Goal: Transaction & Acquisition: Book appointment/travel/reservation

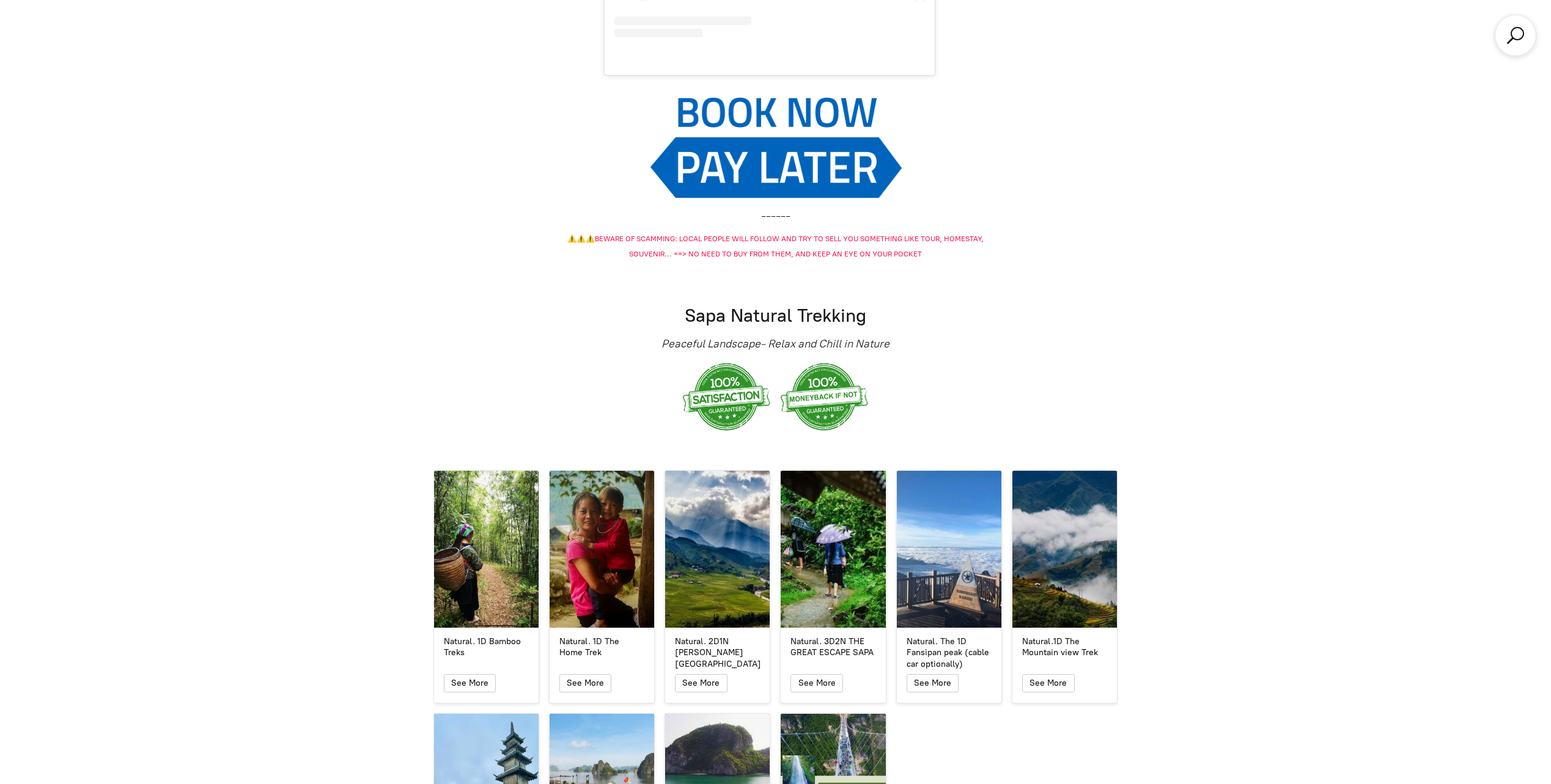
scroll to position [2138, 0]
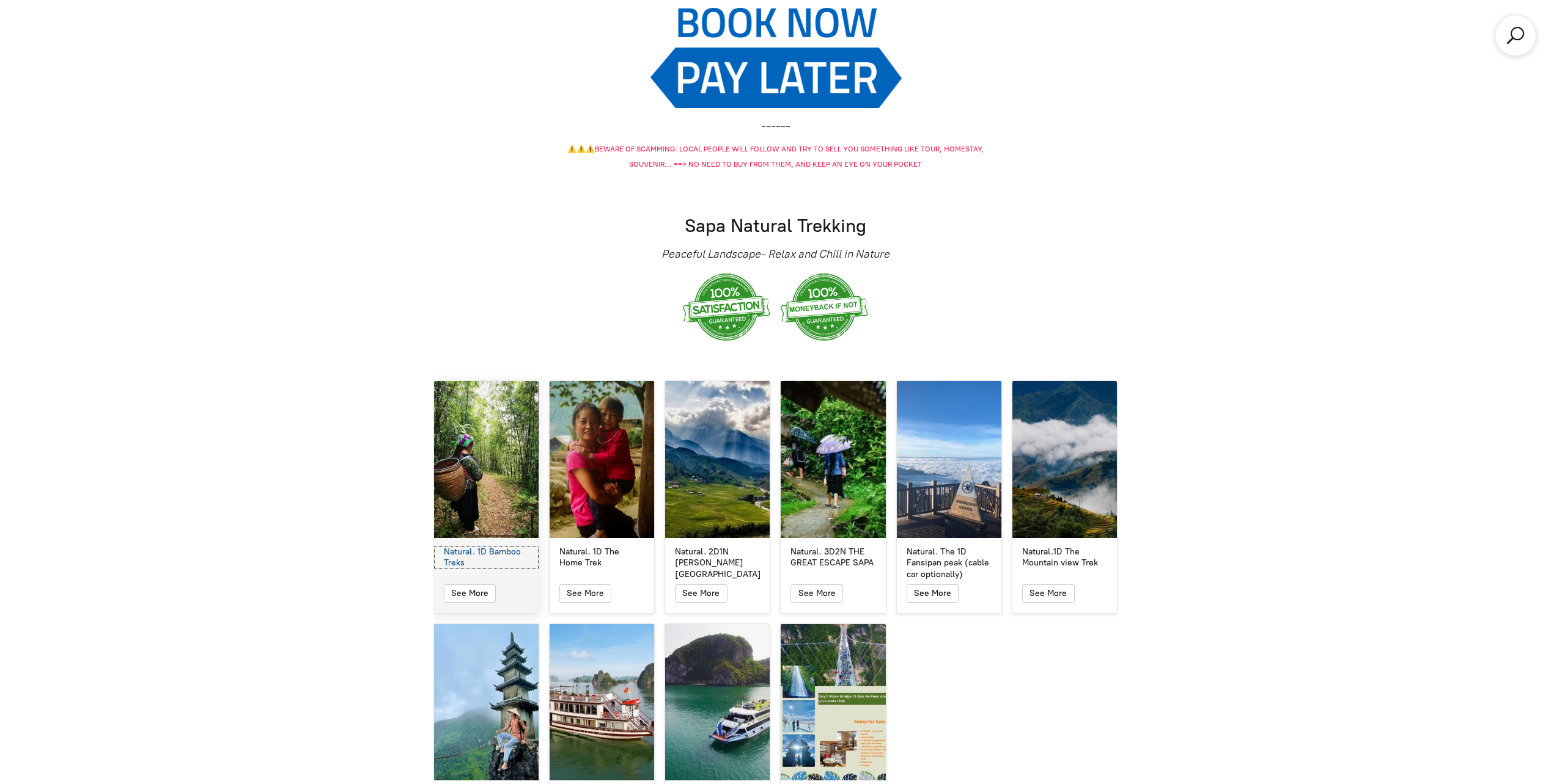
click at [500, 546] on div "Natural. 1D Bamboo Treks" at bounding box center [485, 557] width 85 height 22
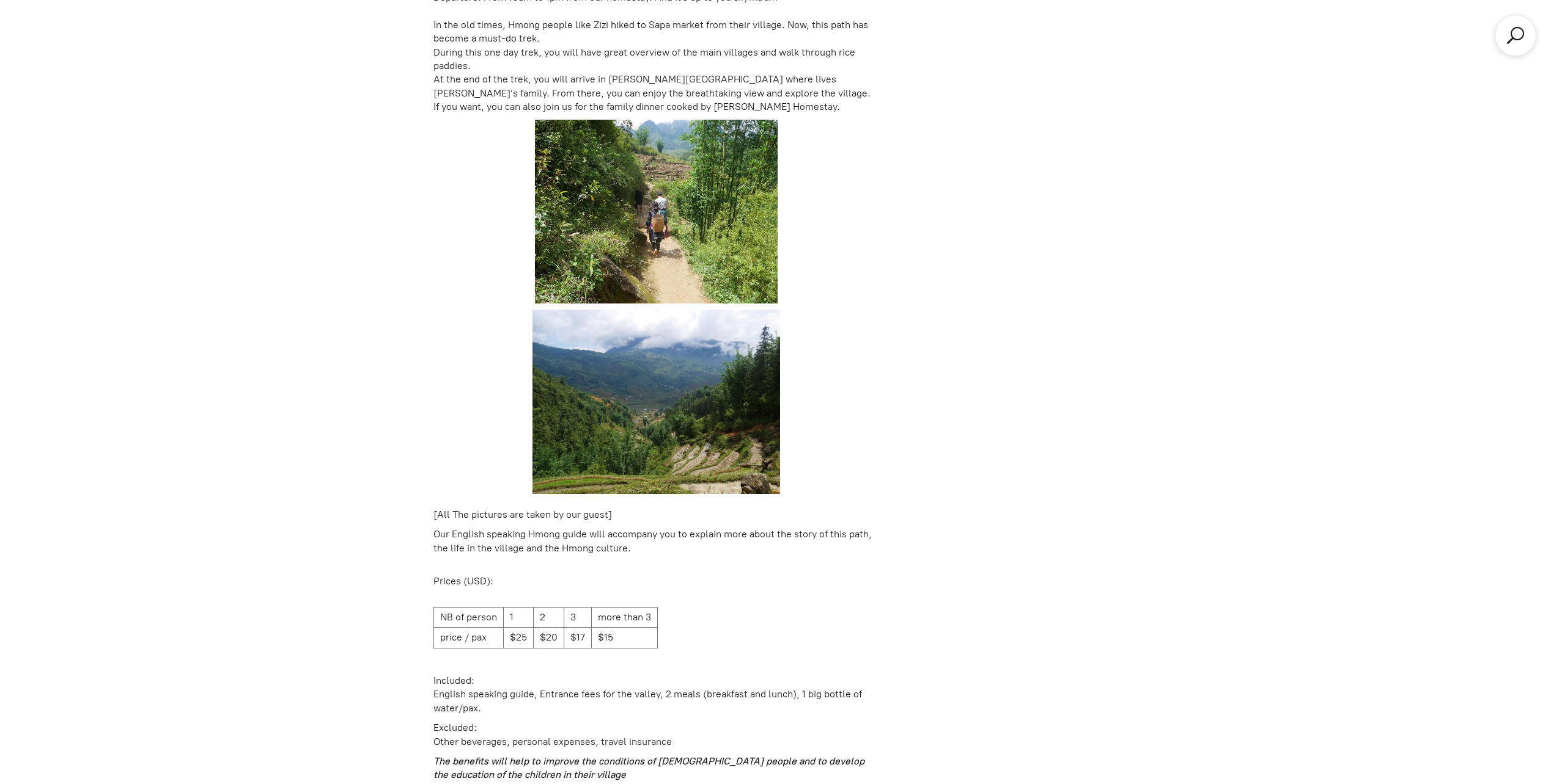
scroll to position [1701, 0]
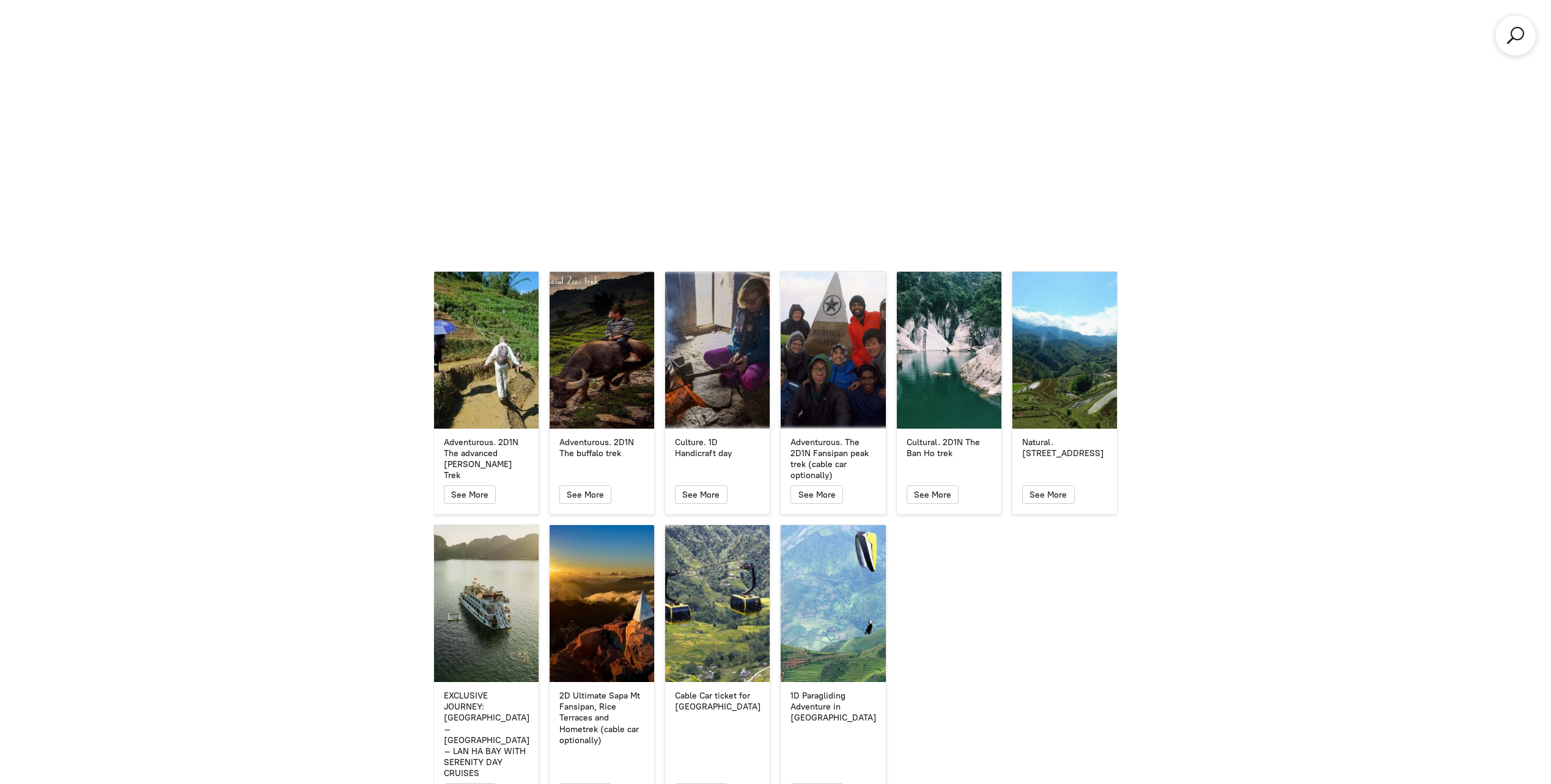
scroll to position [3235, 0]
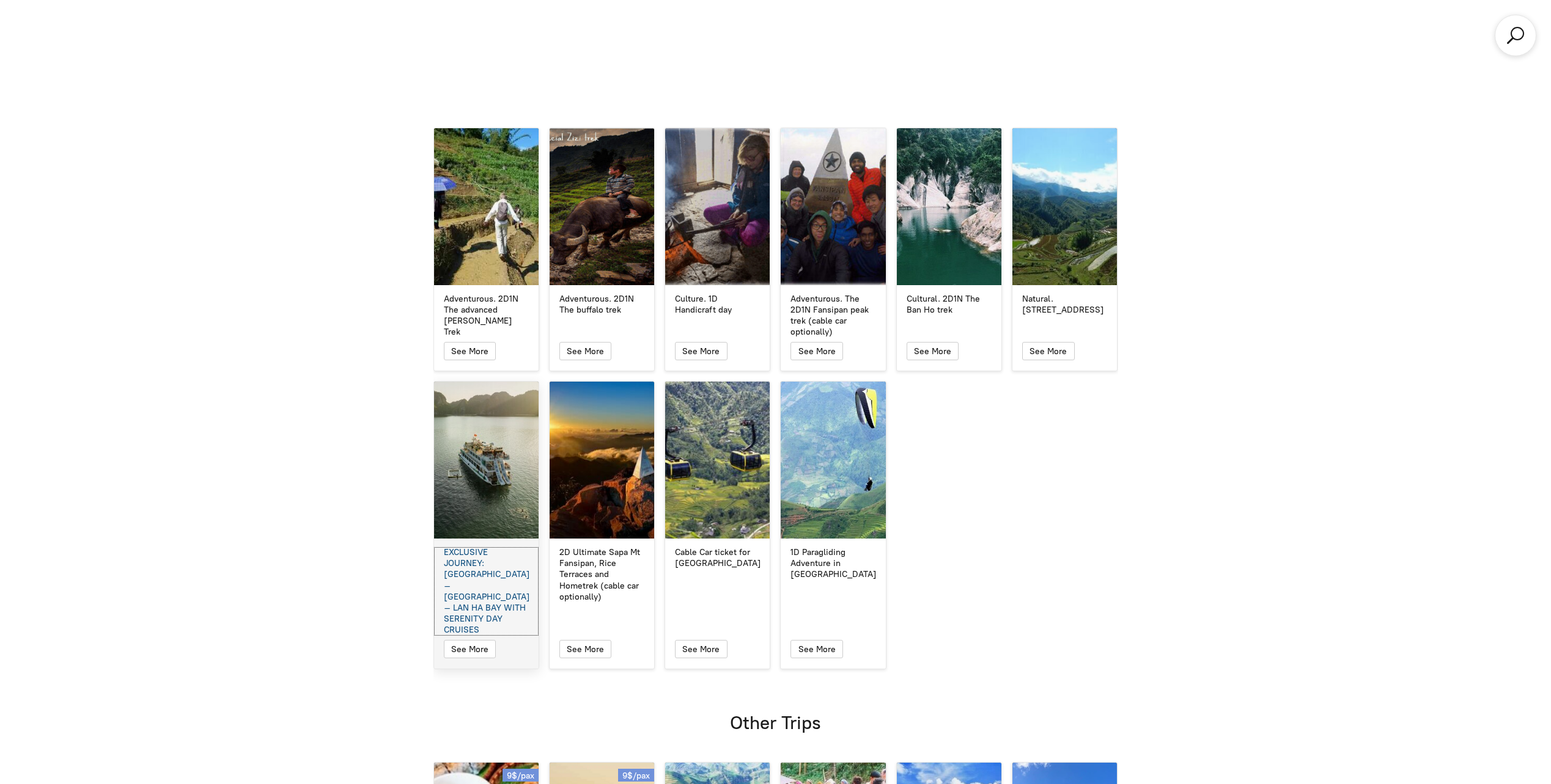
click at [476, 547] on div "EXCLUSIVE JOURNEY: [GEOGRAPHIC_DATA] – [GEOGRAPHIC_DATA] – LAN HA BAY WITH SERE…" at bounding box center [485, 591] width 85 height 89
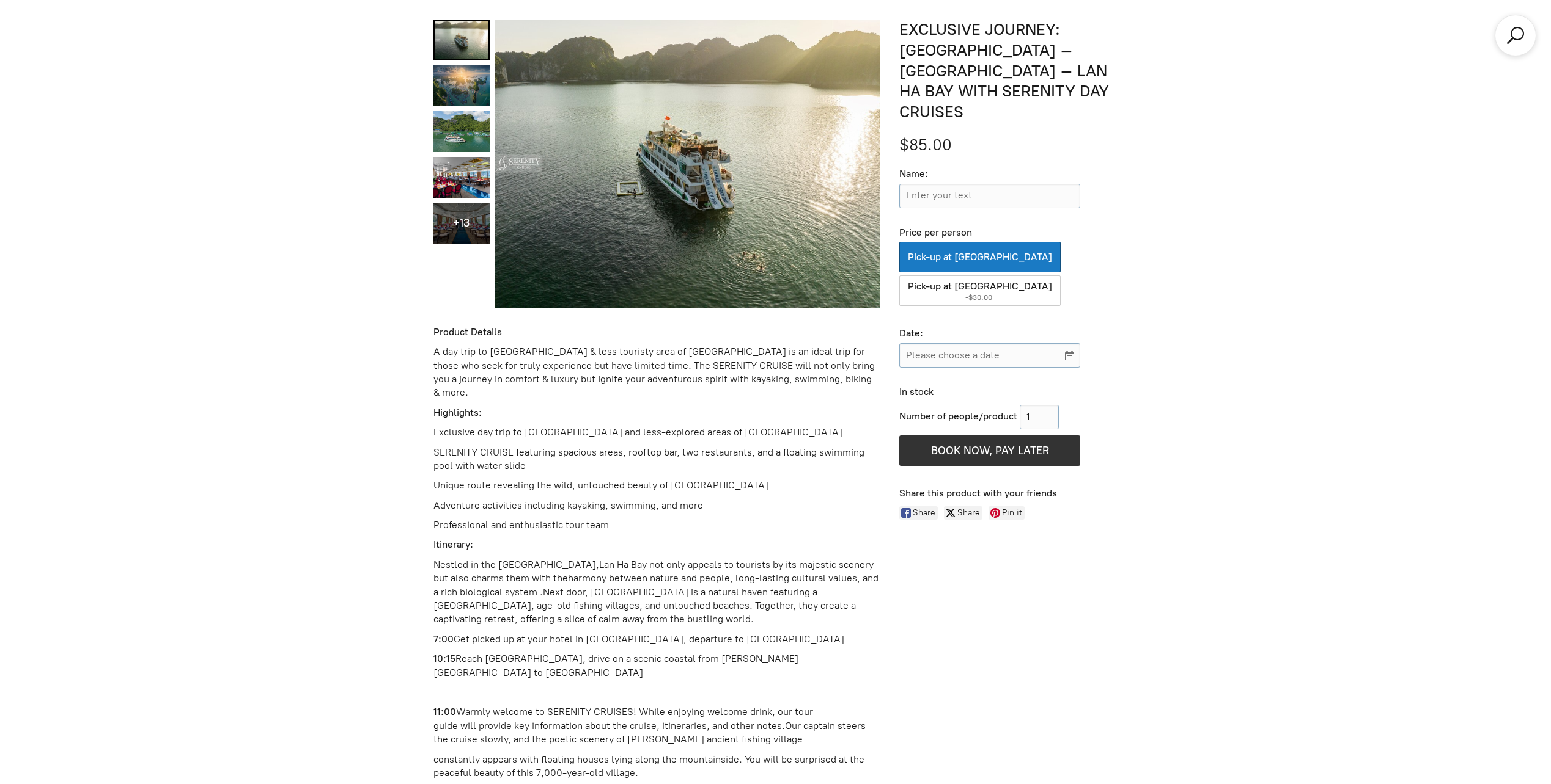
scroll to position [723, 0]
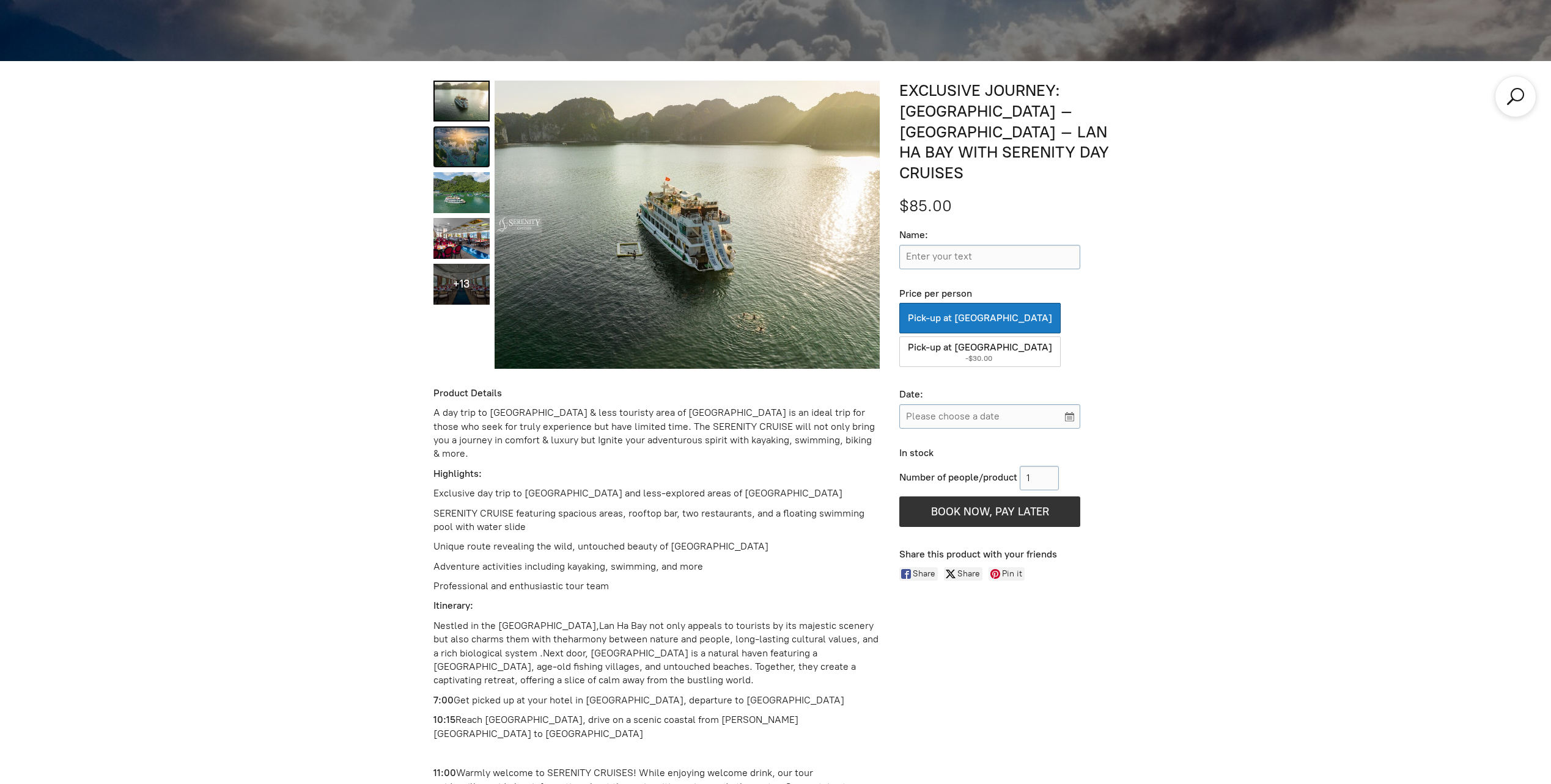
click at [461, 154] on link "EXCLUSIVE JOURNEY: HANOI – CAT BA ISLAND – LAN HA BAY WITH SERENITY DAY CRUISES…" at bounding box center [461, 147] width 56 height 41
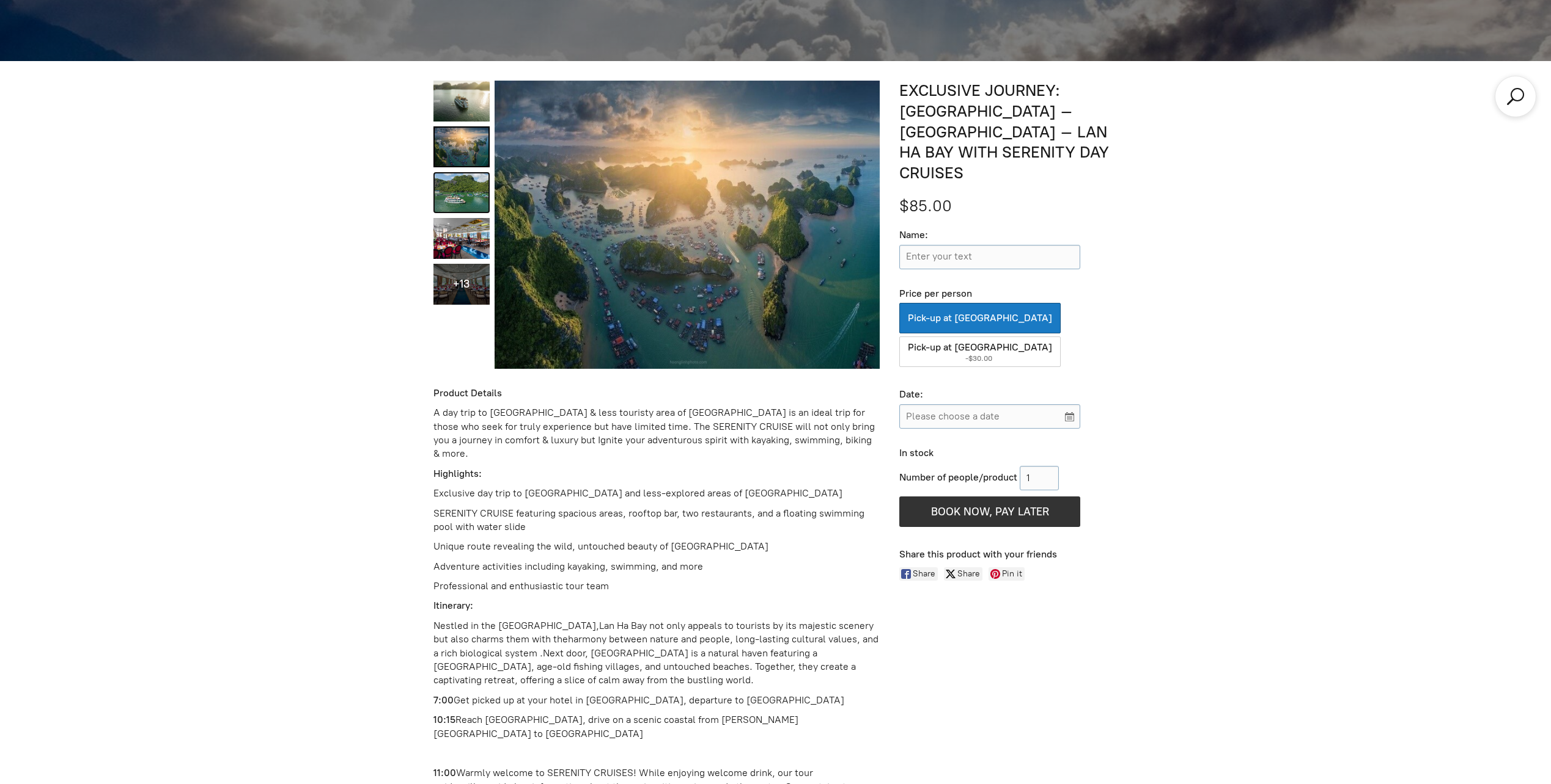
click at [461, 182] on link "EXCLUSIVE JOURNEY: HANOI – CAT BA ISLAND – LAN HA BAY WITH SERENITY DAY CRUISES…" at bounding box center [461, 193] width 56 height 41
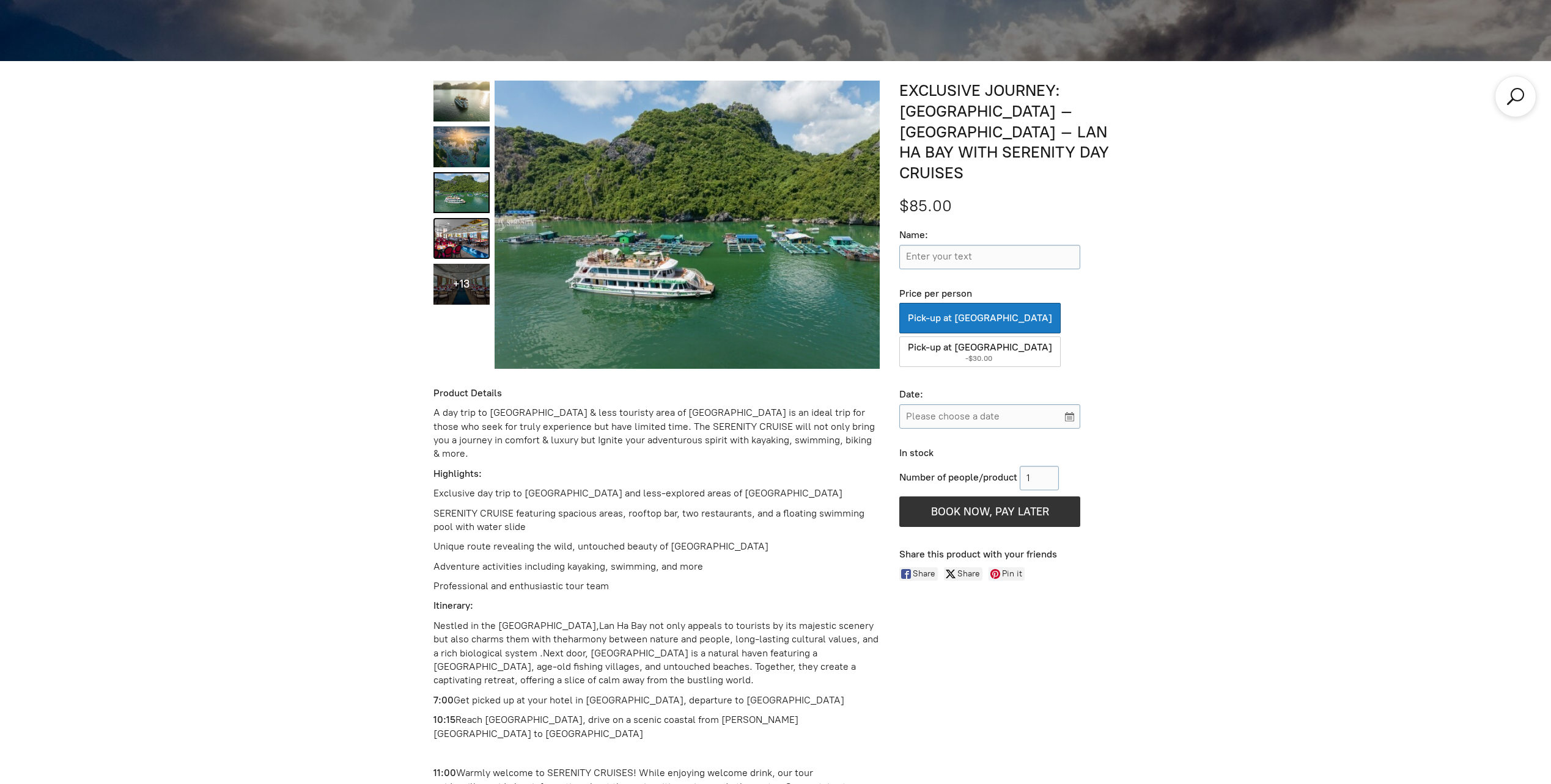
click at [475, 236] on link "EXCLUSIVE JOURNEY: HANOI – CAT BA ISLAND – LAN HA BAY WITH SERENITY DAY CRUISES…" at bounding box center [461, 238] width 56 height 41
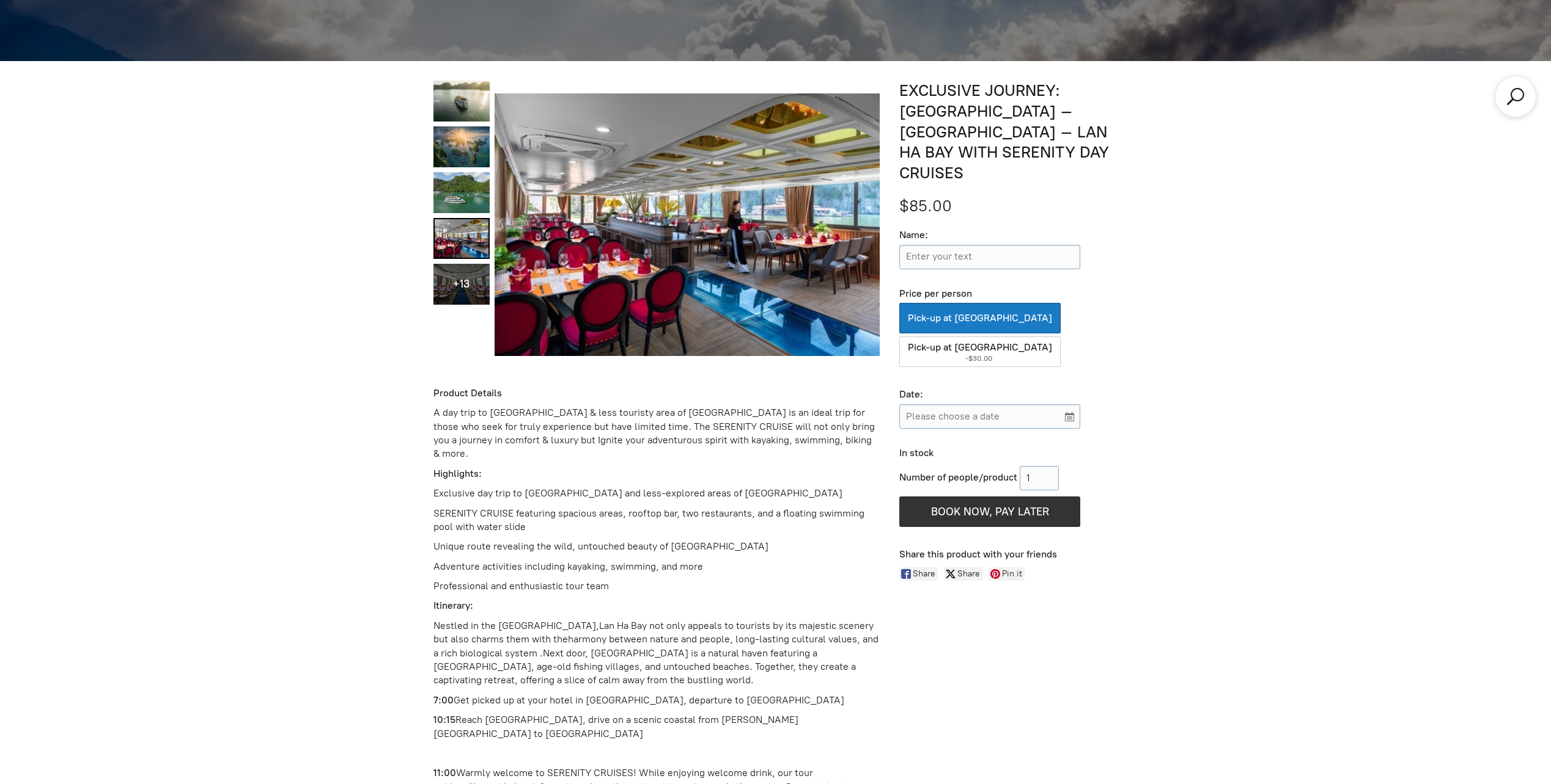
click at [475, 276] on div "+13" at bounding box center [461, 284] width 56 height 41
click at [474, 282] on img "Images Gallery" at bounding box center [461, 283] width 56 height 39
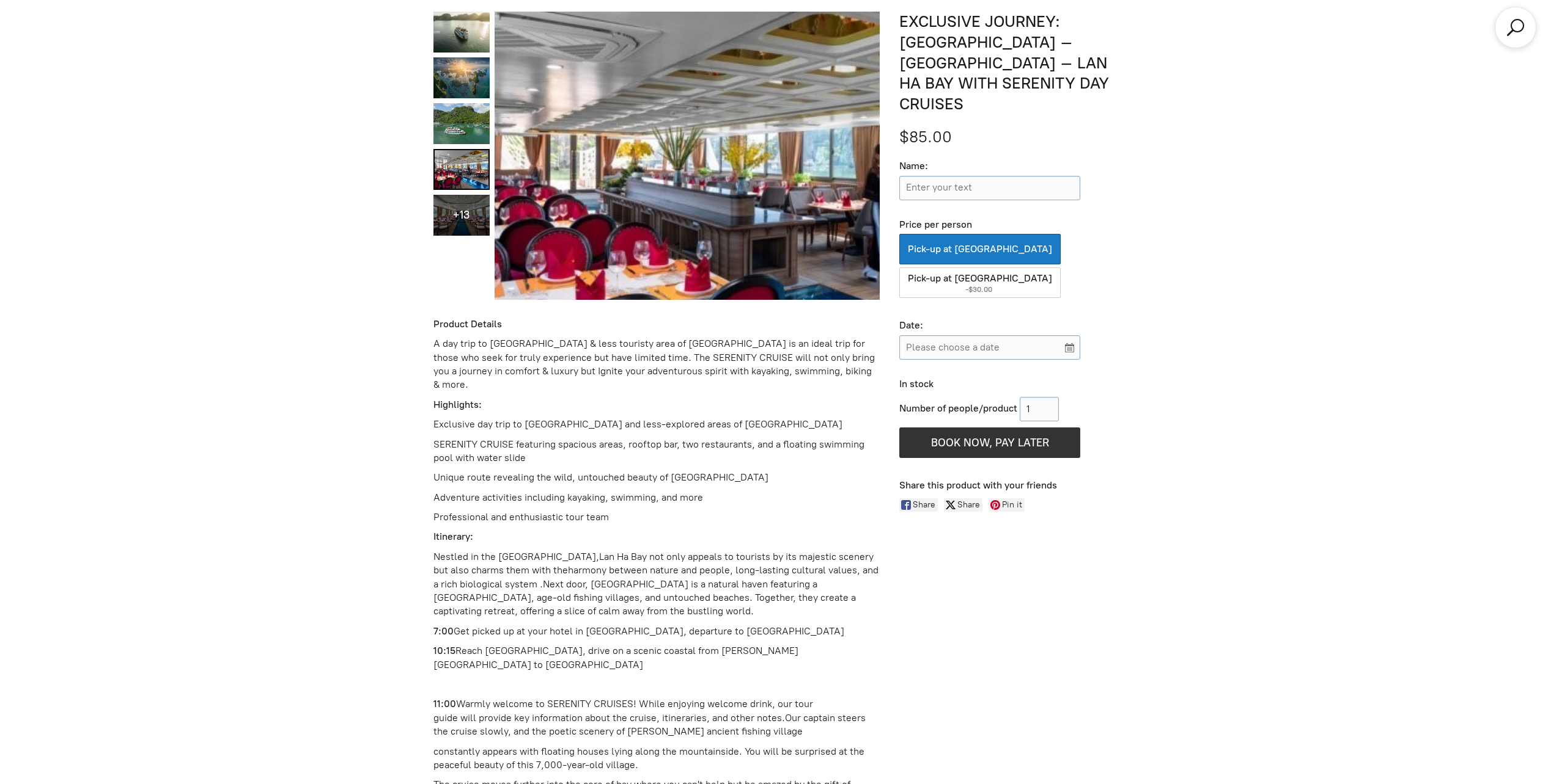
scroll to position [662, 0]
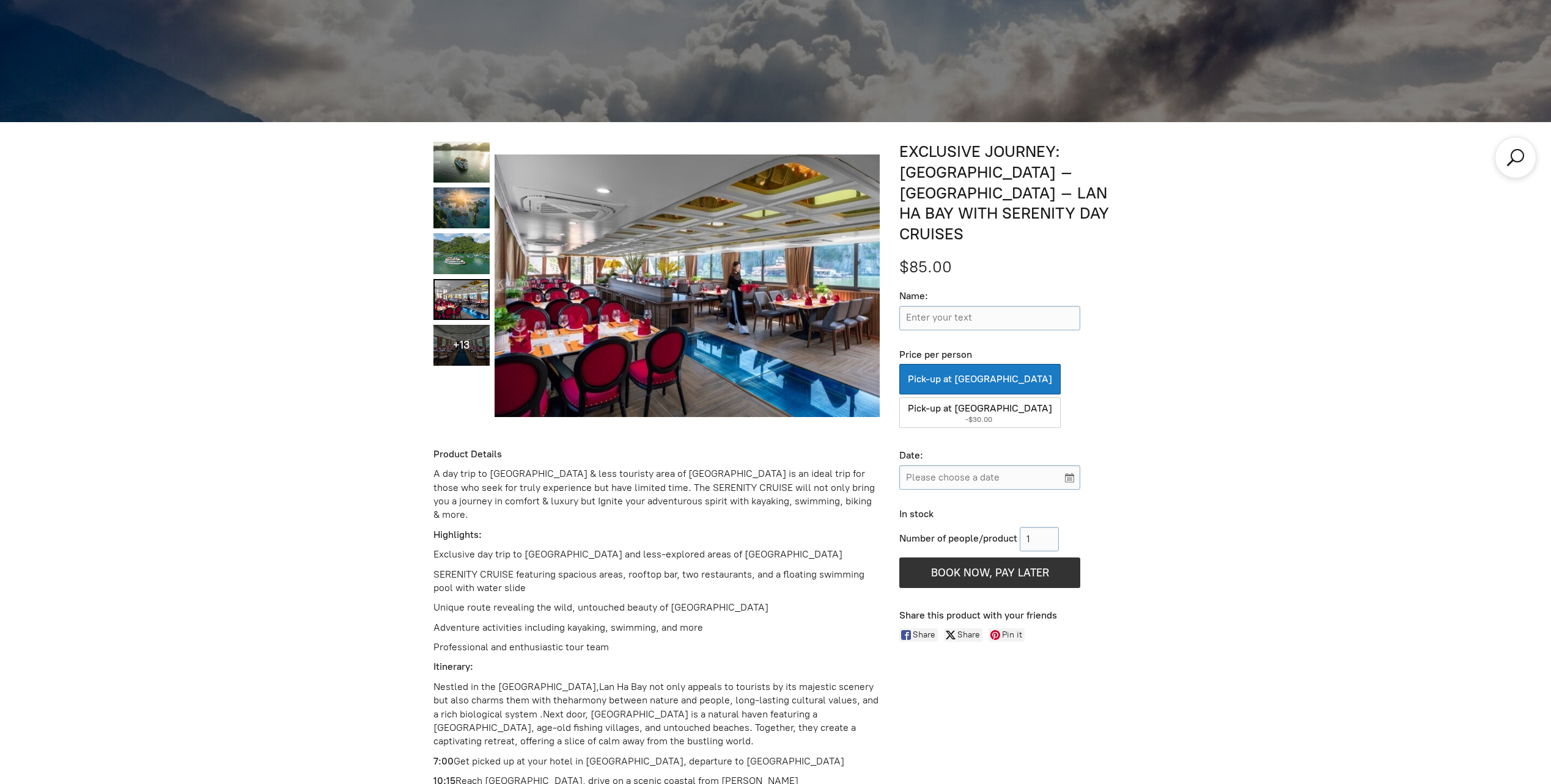
scroll to position [3357, 0]
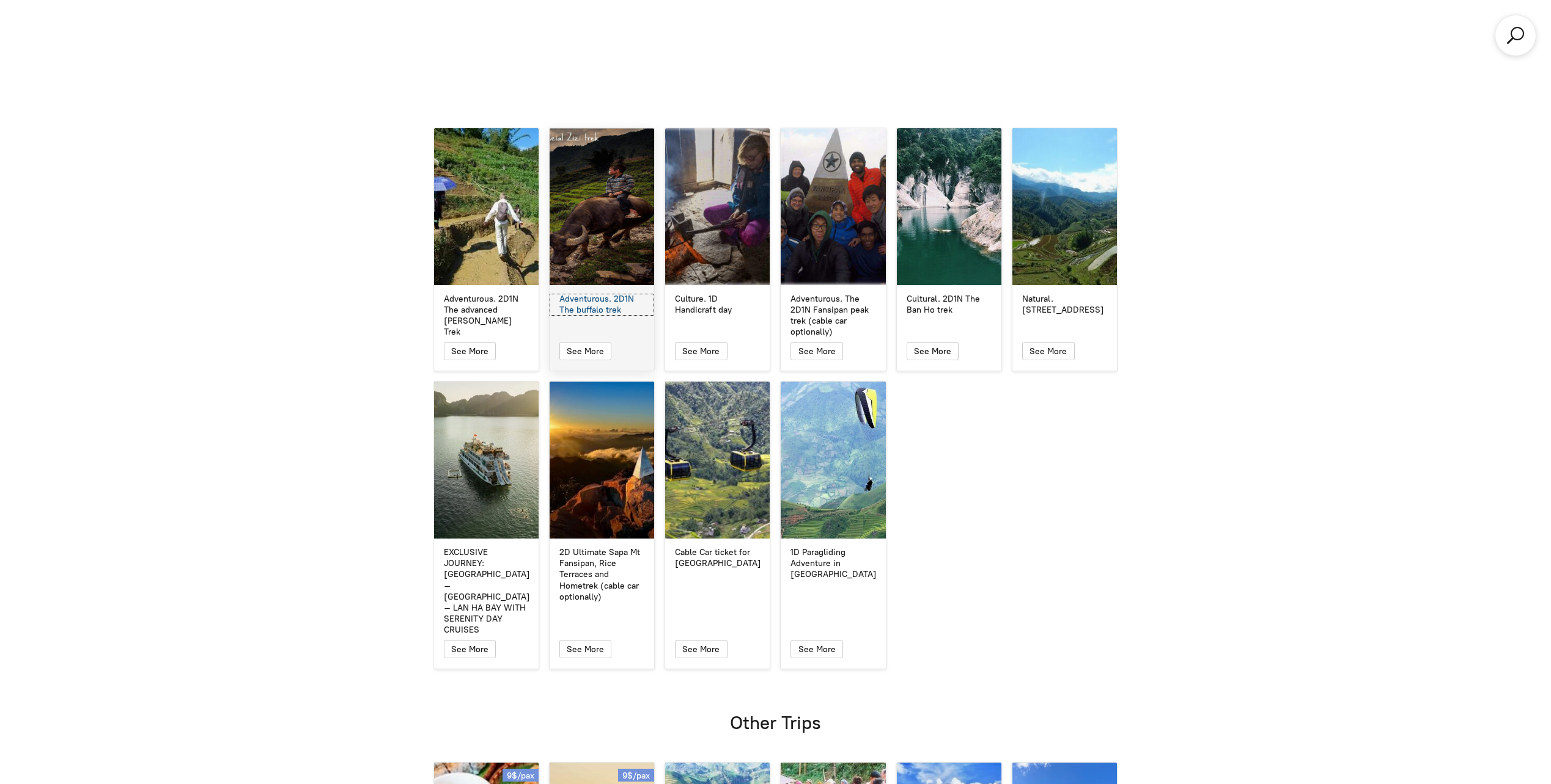
click at [615, 294] on div "Adventurous. 2D1N The buffalo trek" at bounding box center [601, 305] width 85 height 22
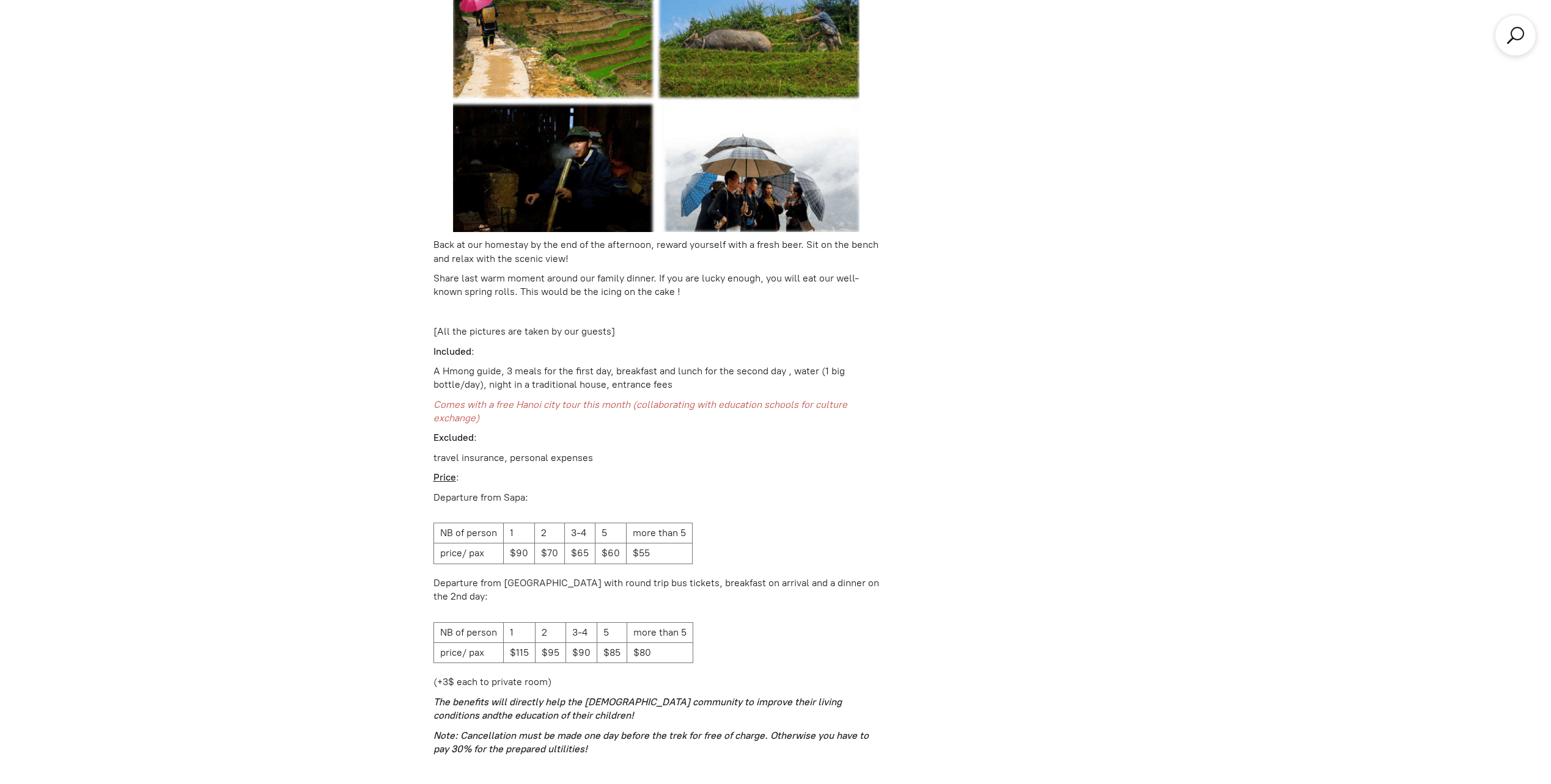
scroll to position [3717, 0]
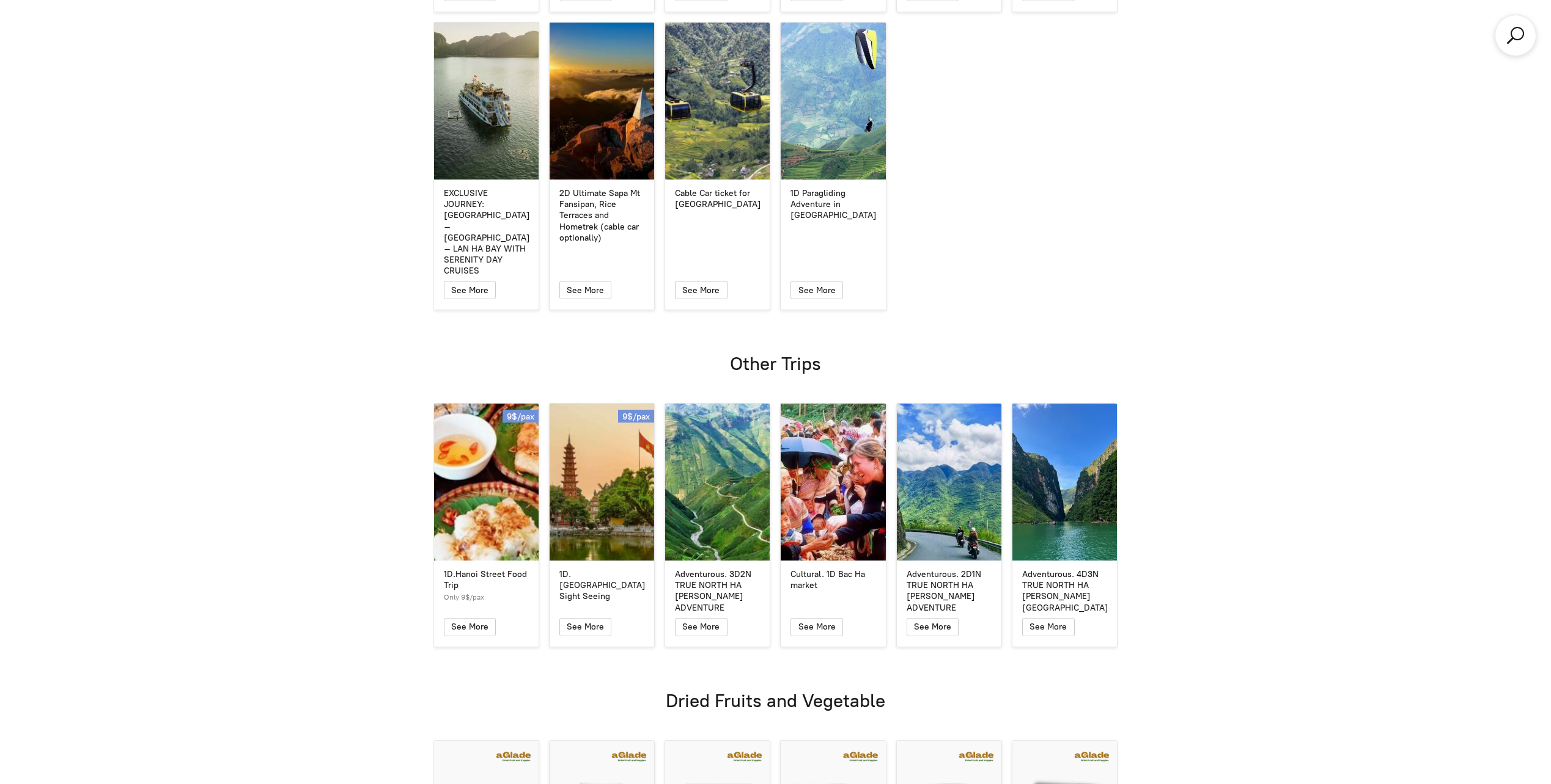
scroll to position [3357, 0]
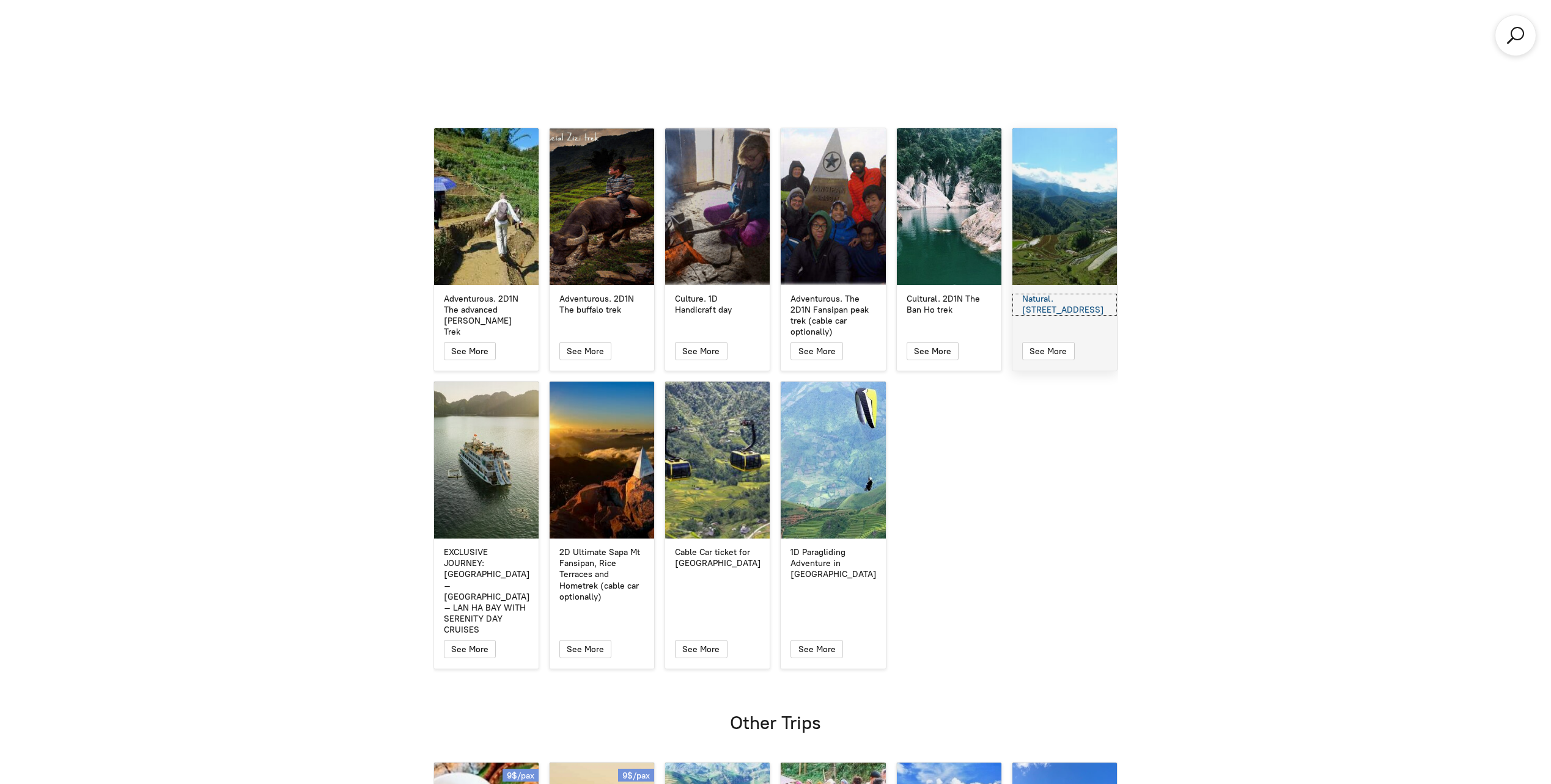
click at [1035, 294] on div "Natural. [STREET_ADDRESS]" at bounding box center [1064, 305] width 85 height 22
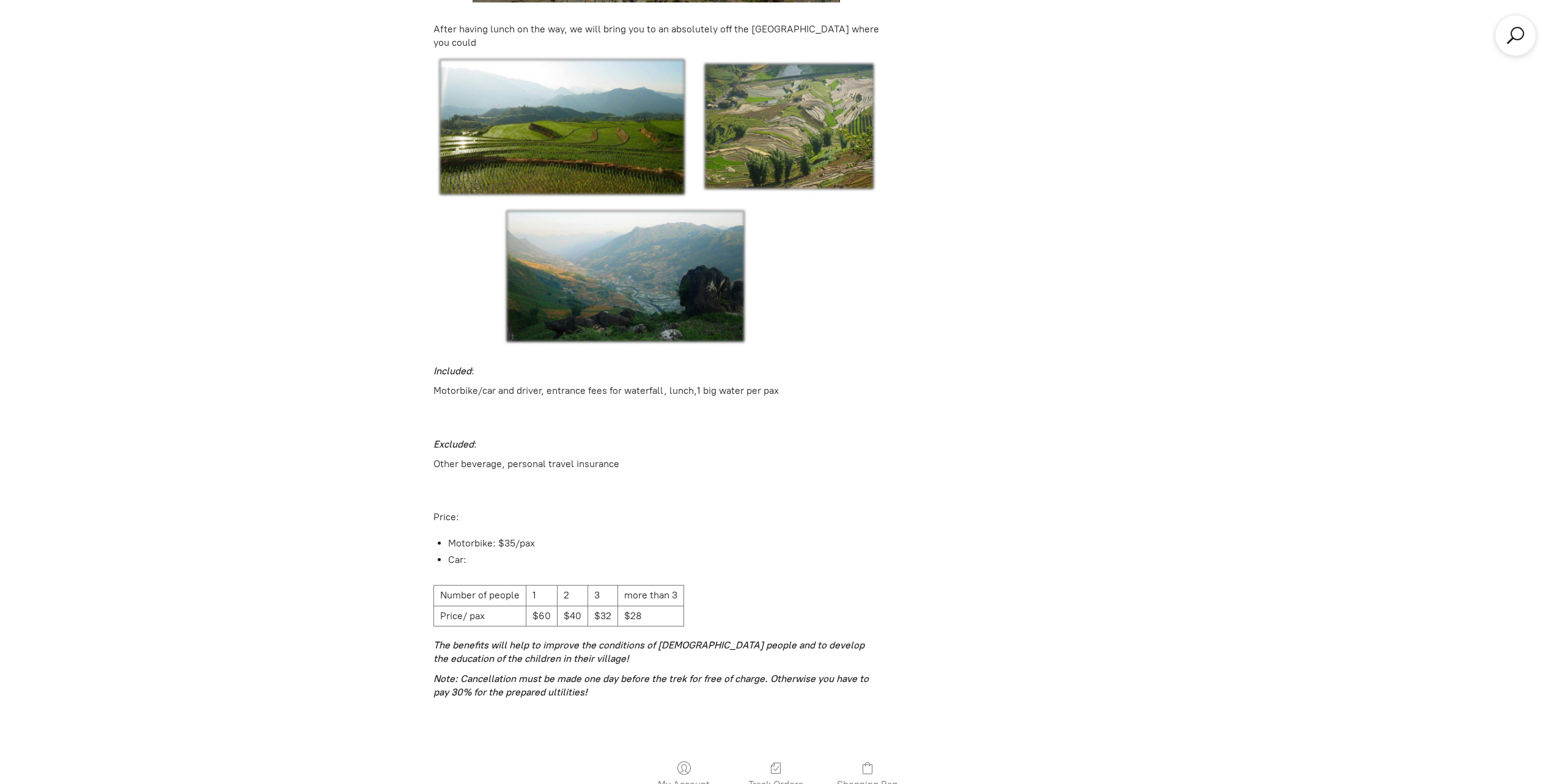
scroll to position [2312, 0]
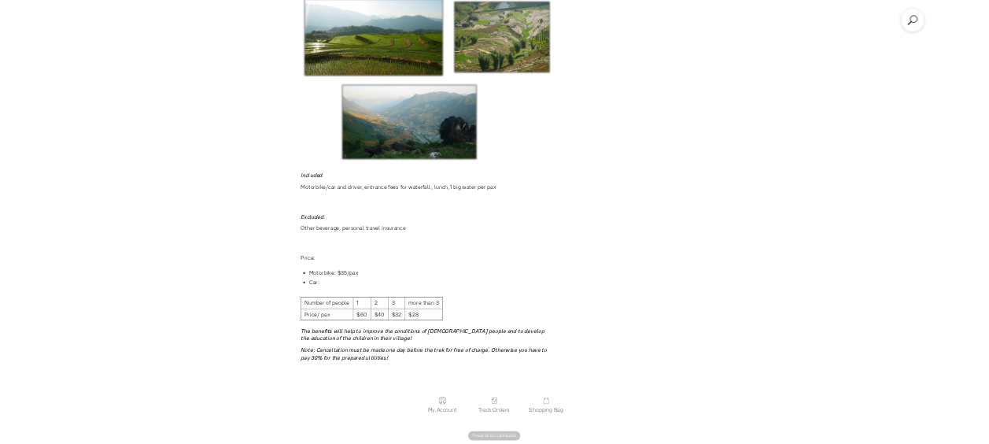
scroll to position [4325, 0]
